Goal: Transaction & Acquisition: Donate

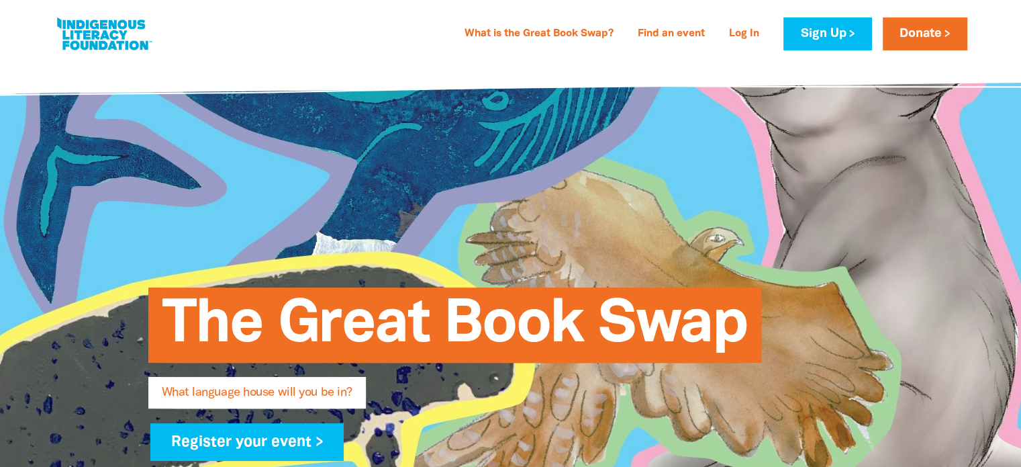
type input "[PERSON_NAME]"
type input "Bull"
type input "[PERSON_NAME][EMAIL_ADDRESS][DOMAIN_NAME]"
type input "[GEOGRAPHIC_DATA]"
select select "primary-school"
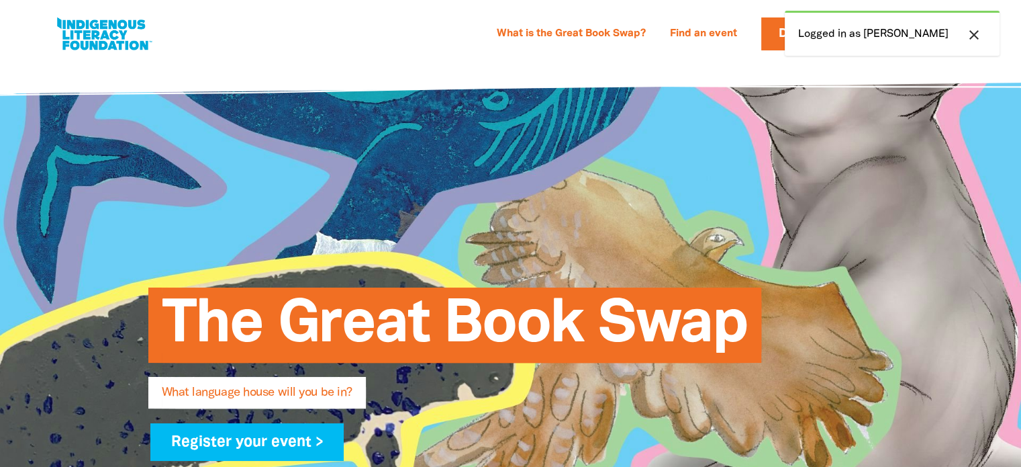
click at [859, 37] on div "close Logged in as [PERSON_NAME]" at bounding box center [892, 33] width 215 height 45
click at [972, 31] on icon "close" at bounding box center [974, 35] width 16 height 16
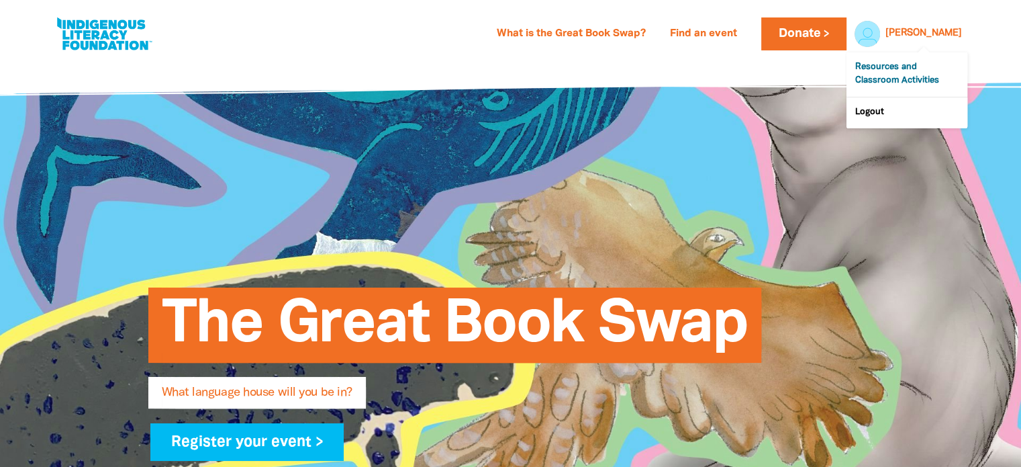
click at [891, 85] on link "Resources and Classroom Activities" at bounding box center [906, 74] width 121 height 44
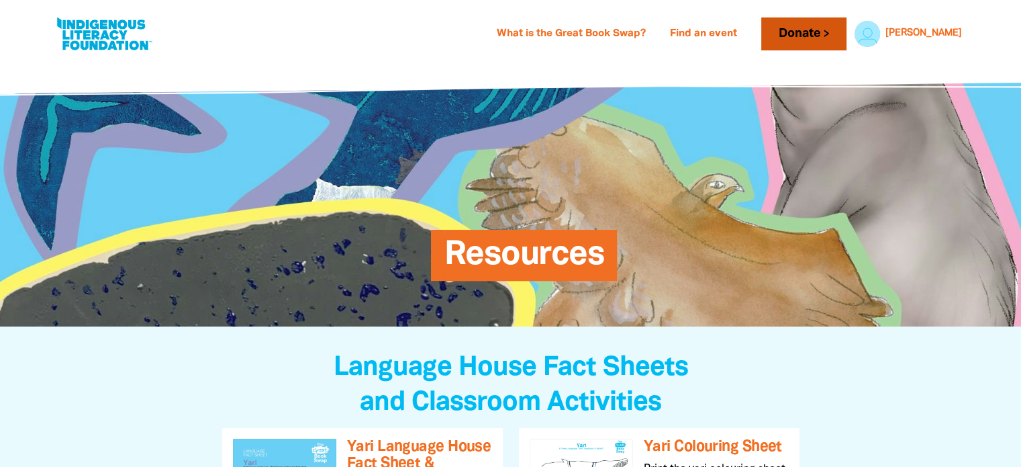
click at [846, 27] on link "Donate" at bounding box center [803, 33] width 85 height 33
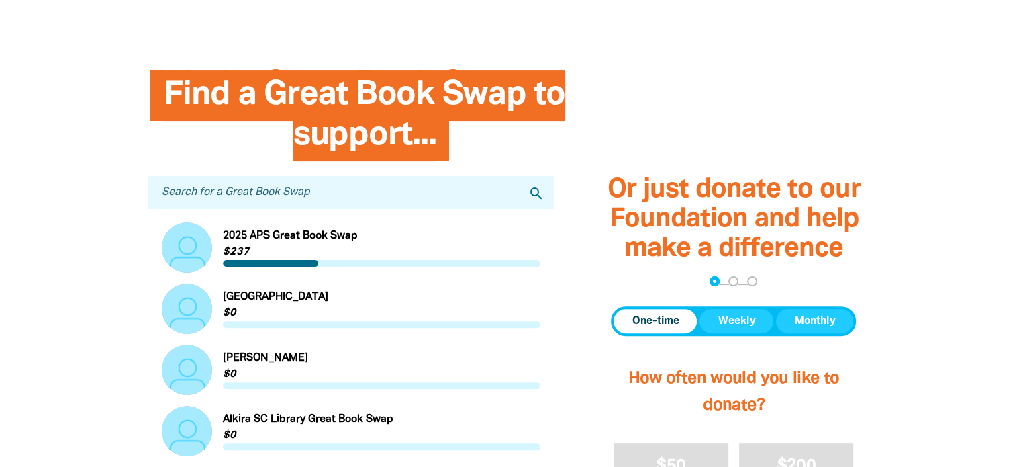
scroll to position [333, 0]
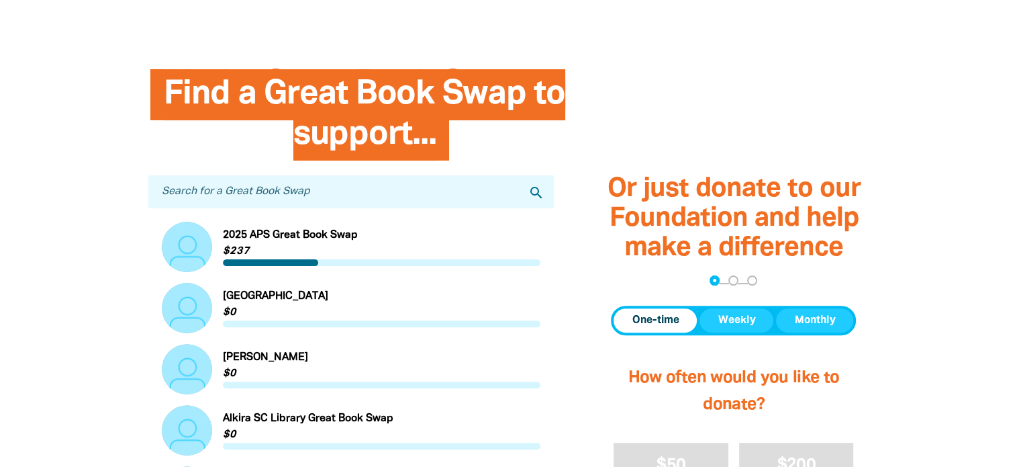
click at [224, 201] on input "Search for a Great Book Swap" at bounding box center [351, 191] width 406 height 33
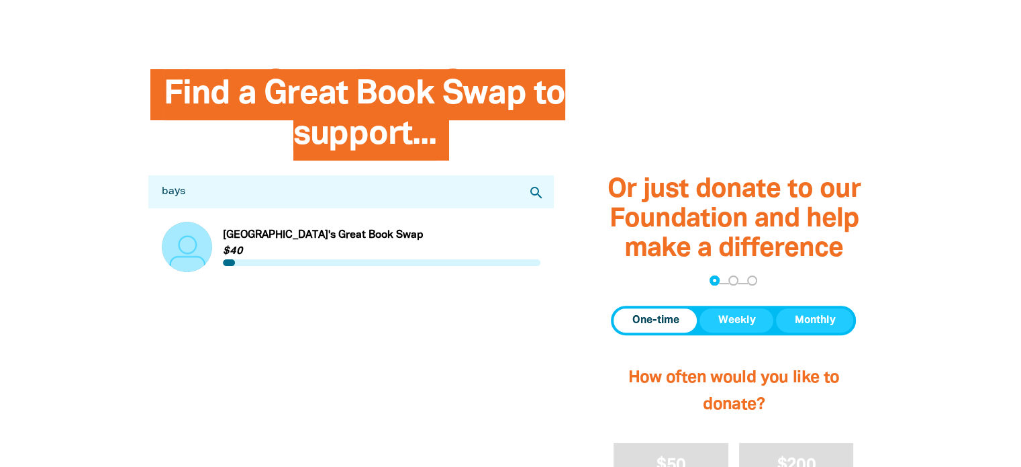
type input "bays"
click at [267, 241] on link "Link to [GEOGRAPHIC_DATA]'s Great Book Swap" at bounding box center [351, 247] width 379 height 50
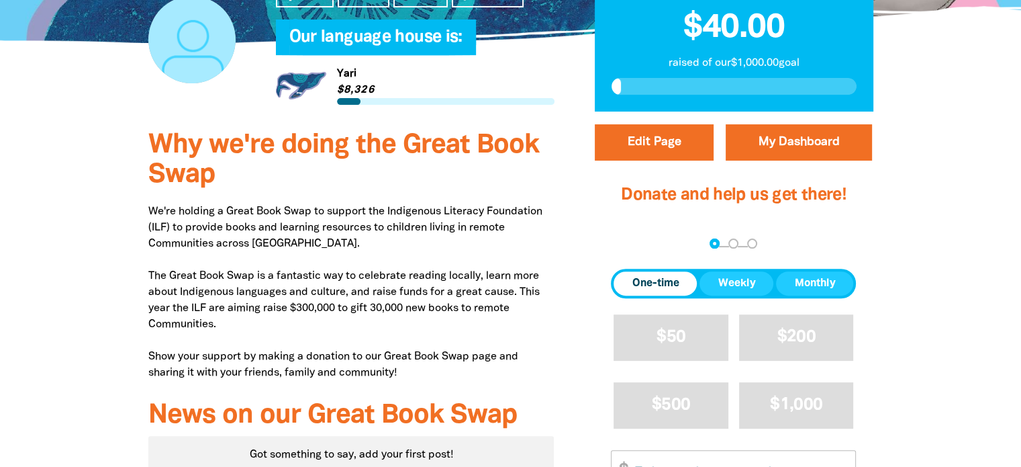
scroll to position [518, 0]
